Goal: Ask a question

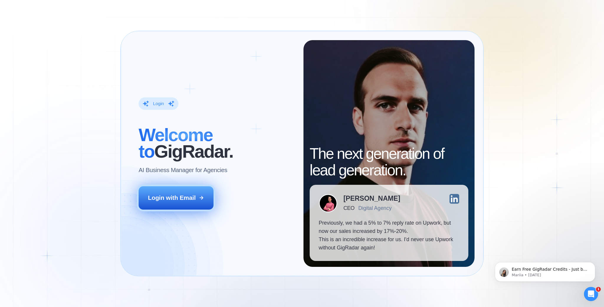
click at [180, 197] on div "Login with Email" at bounding box center [172, 197] width 48 height 8
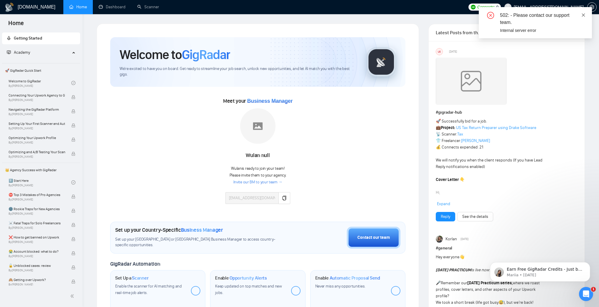
click at [584, 15] on icon "close" at bounding box center [583, 14] width 3 height 3
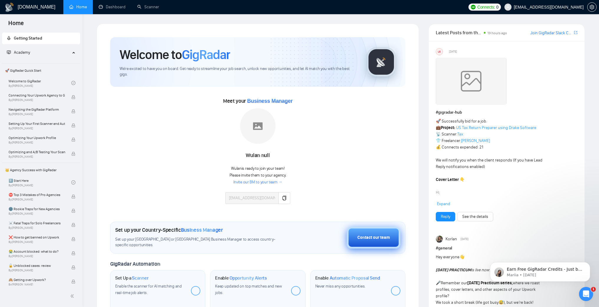
click at [363, 239] on div "Contact our team" at bounding box center [374, 237] width 32 height 6
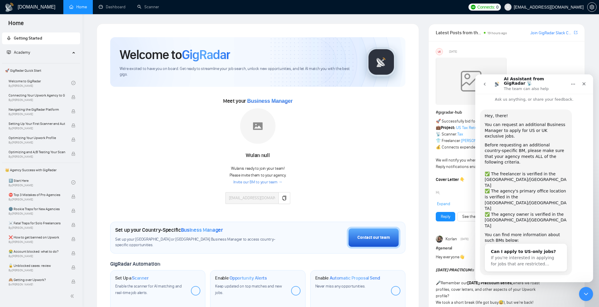
scroll to position [9, 0]
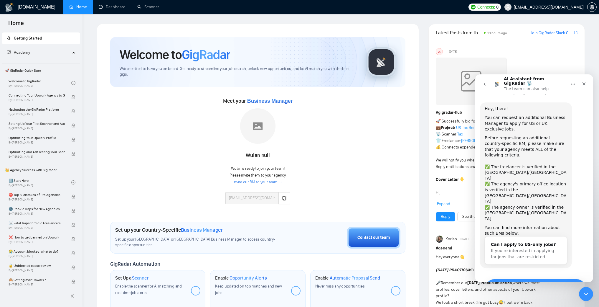
click at [536, 279] on button "Yes, I meet all of the criteria - request a new BM" at bounding box center [536, 287] width 100 height 17
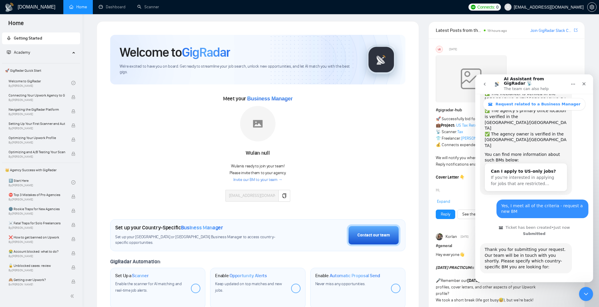
scroll to position [0, 0]
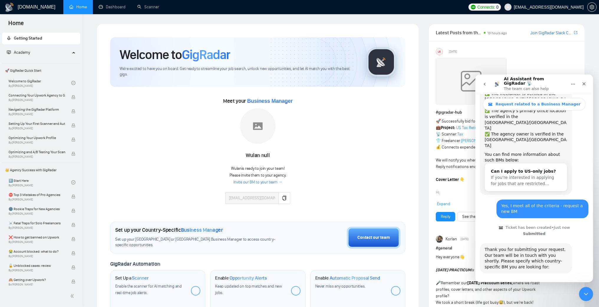
click at [555, 299] on button "🇬🇧 UK-based business manager" at bounding box center [549, 305] width 74 height 12
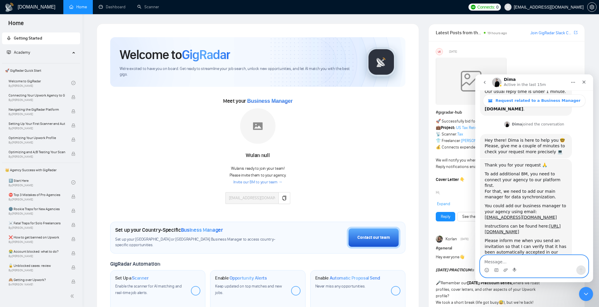
scroll to position [313, 0]
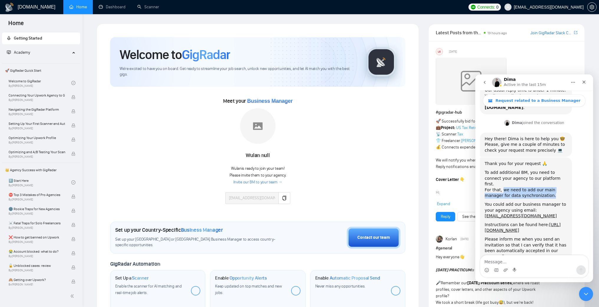
drag, startPoint x: 502, startPoint y: 143, endPoint x: 537, endPoint y: 150, distance: 35.4
click at [537, 187] on div "For that, we need to add our main manager for data synchronization." at bounding box center [526, 193] width 83 height 12
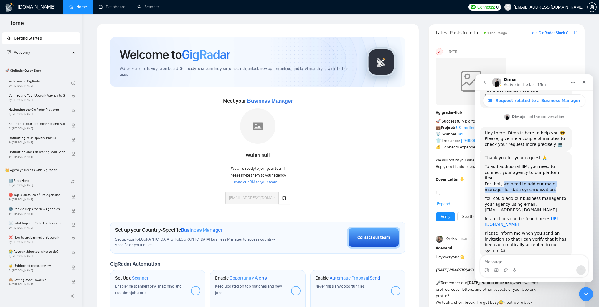
click at [533, 216] on link "https://help.gigradar.io/en/articles/6622579-how-to-connect-your-agency-to-gigr…" at bounding box center [523, 221] width 76 height 11
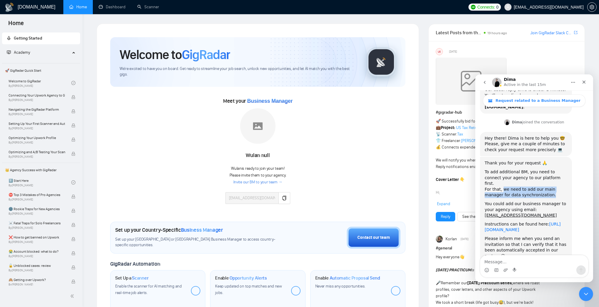
scroll to position [313, 0]
click at [553, 201] on div "You could add our business manager to your agency using email: vladikpoluhovic3…" at bounding box center [526, 209] width 83 height 17
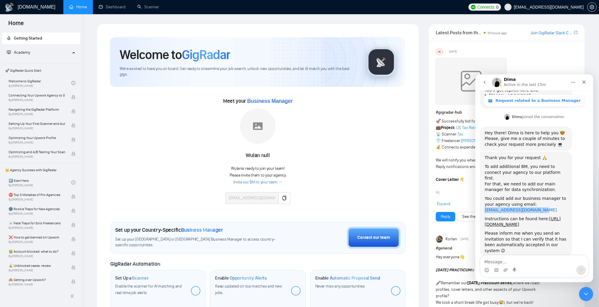
drag, startPoint x: 546, startPoint y: 163, endPoint x: 486, endPoint y: 162, distance: 60.5
click at [486, 196] on div "You could add our business manager to your agency using email: vladikpoluhovic3…" at bounding box center [526, 204] width 83 height 17
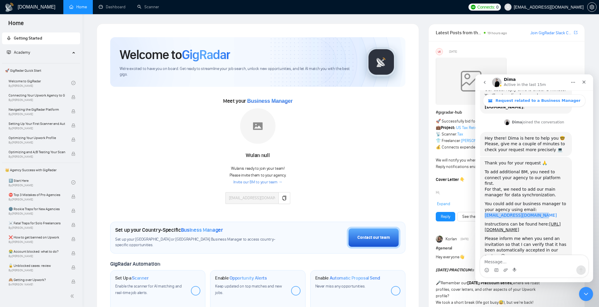
scroll to position [313, 0]
copy link "vladikpoluhovic308@web.de"
click at [529, 262] on textarea "Message…" at bounding box center [535, 260] width 108 height 10
type textarea "d"
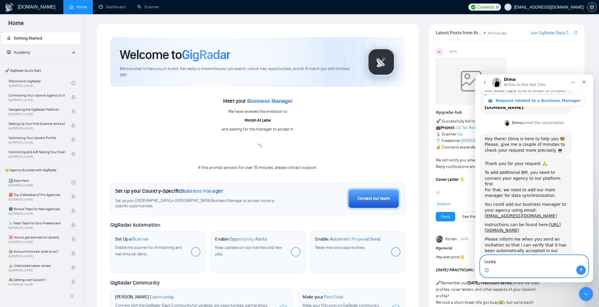
type textarea "invited"
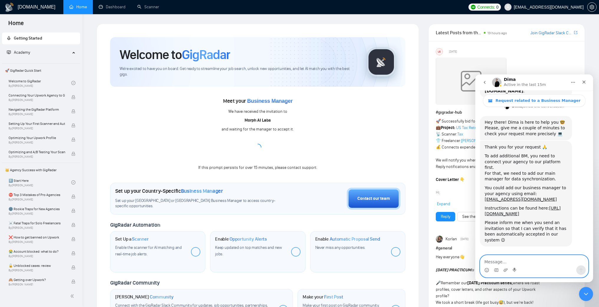
scroll to position [330, 0]
click at [523, 260] on textarea "Message…" at bounding box center [535, 260] width 108 height 10
click at [520, 259] on textarea "Message…" at bounding box center [535, 260] width 108 height 10
click at [377, 135] on div "Meet your Business Manager We have received the invitation to Morph AI Labs and…" at bounding box center [257, 133] width 295 height 75
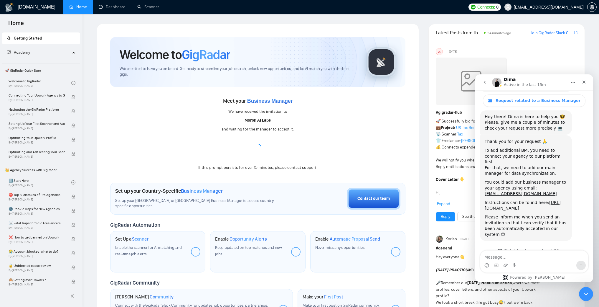
click at [514, 256] on textarea "Message…" at bounding box center [535, 255] width 108 height 10
click at [522, 255] on textarea "Message…" at bounding box center [535, 255] width 108 height 10
type textarea "why would i need an additional business manager?"
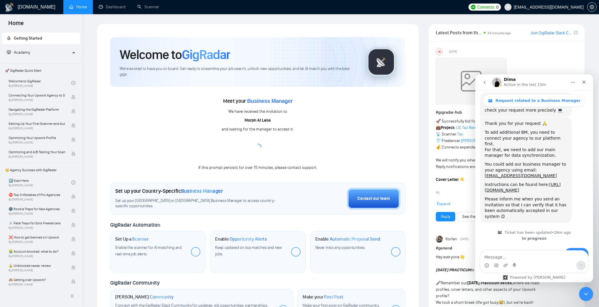
scroll to position [354, 0]
